Goal: Navigation & Orientation: Find specific page/section

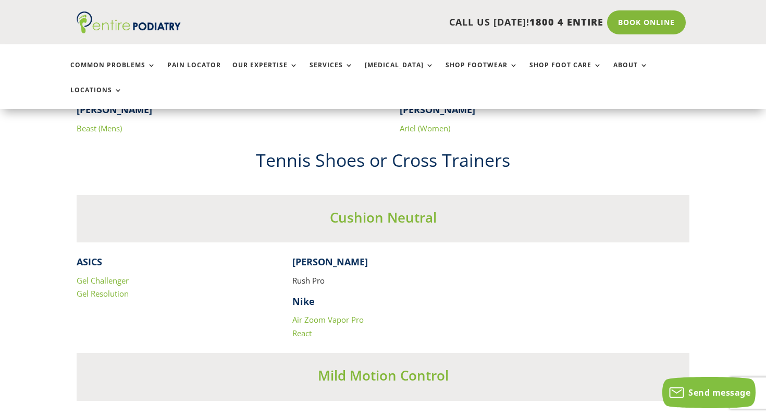
scroll to position [2045, 0]
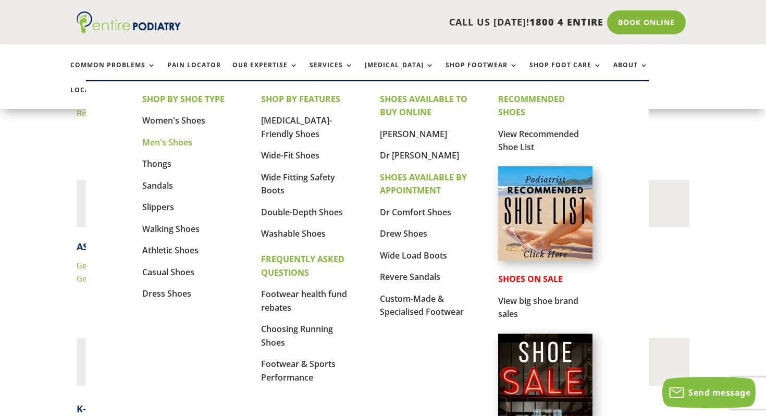
click at [166, 138] on link "Men's Shoes" at bounding box center [167, 142] width 50 height 11
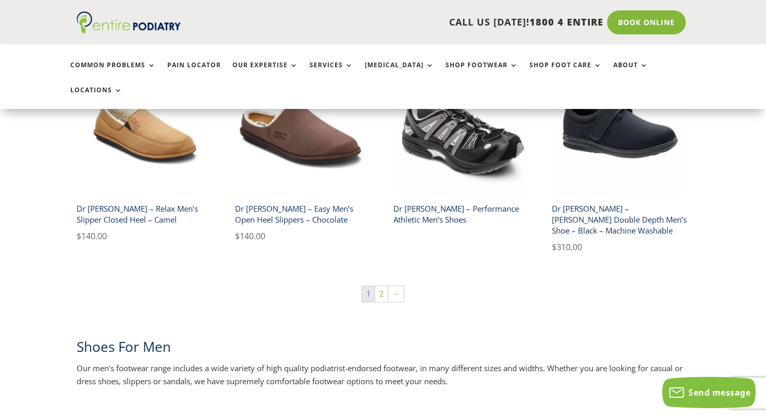
scroll to position [1774, 0]
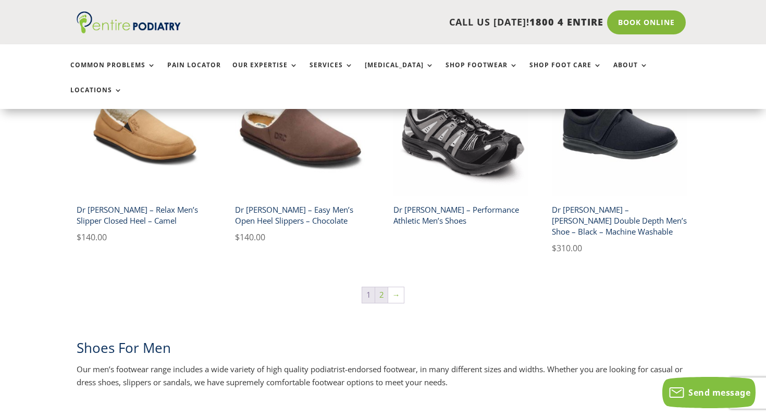
click at [384, 287] on link "2" at bounding box center [381, 295] width 13 height 16
